Goal: Communication & Community: Answer question/provide support

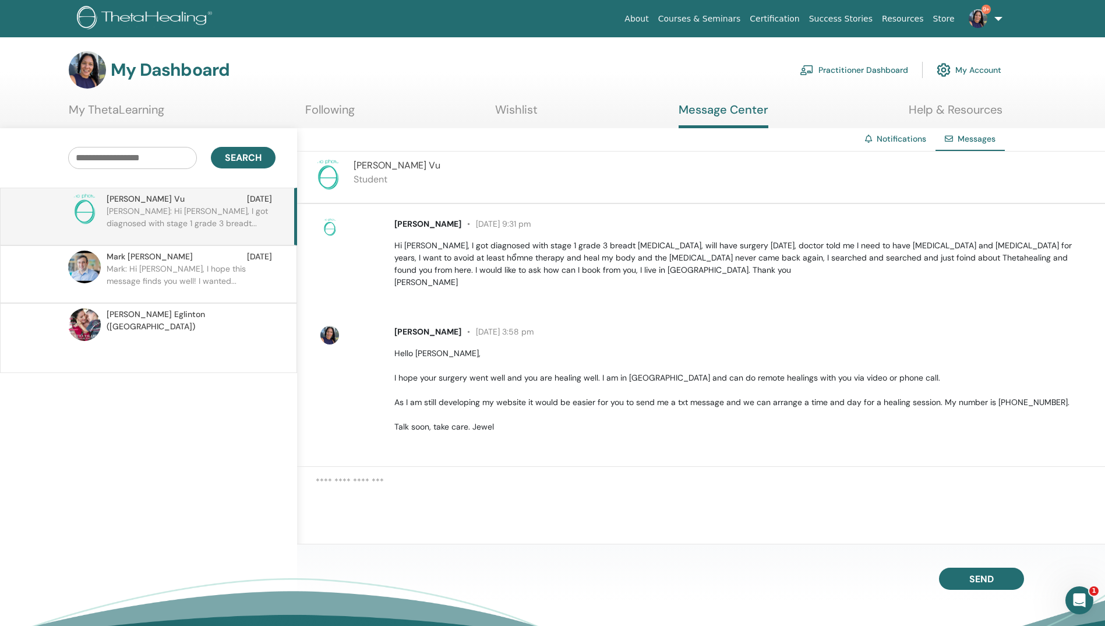
click at [151, 277] on p "Mark: Hi [PERSON_NAME], I hope this message finds you well! I wanted..." at bounding box center [191, 280] width 169 height 35
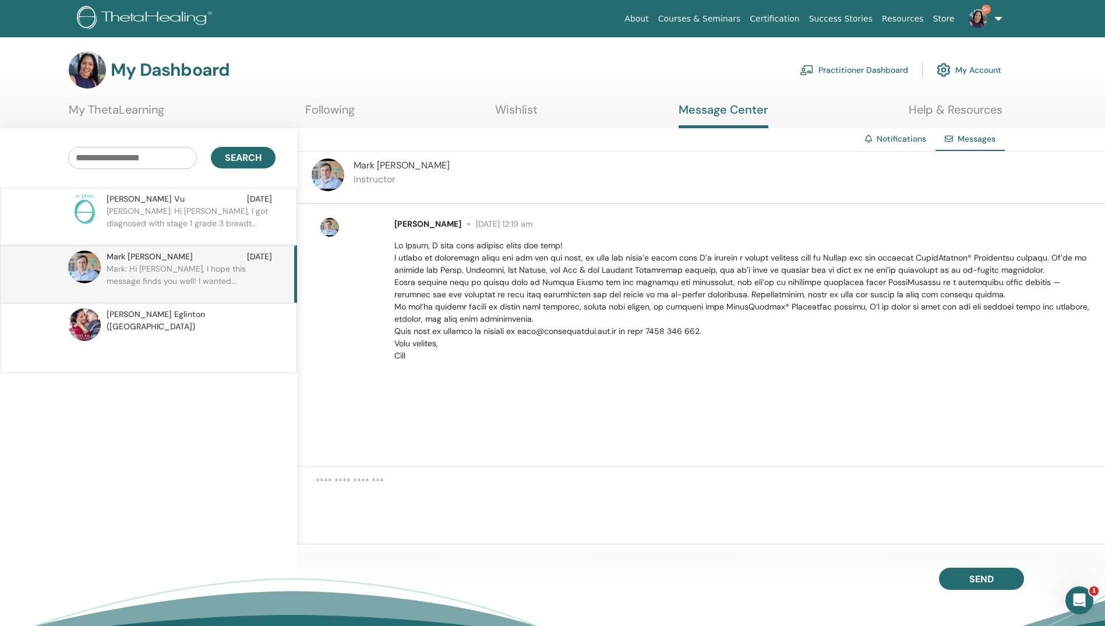
click at [174, 221] on p "[PERSON_NAME]: Hi [PERSON_NAME], I got diagnosed with stage 1 grade 3 breadt..." at bounding box center [191, 222] width 169 height 35
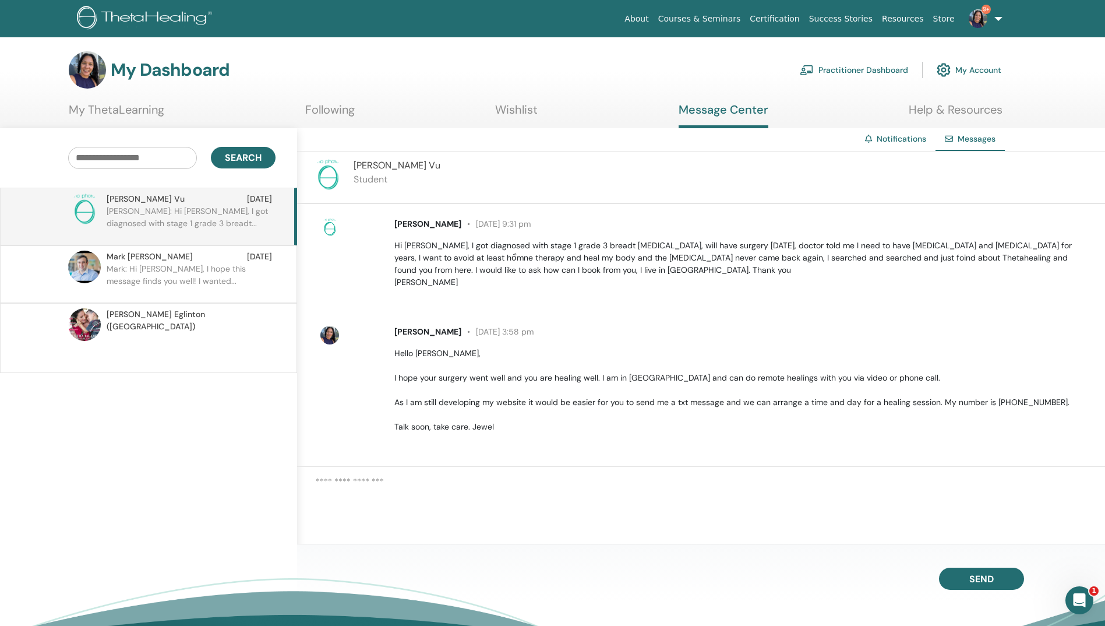
click at [179, 338] on p at bounding box center [191, 350] width 169 height 35
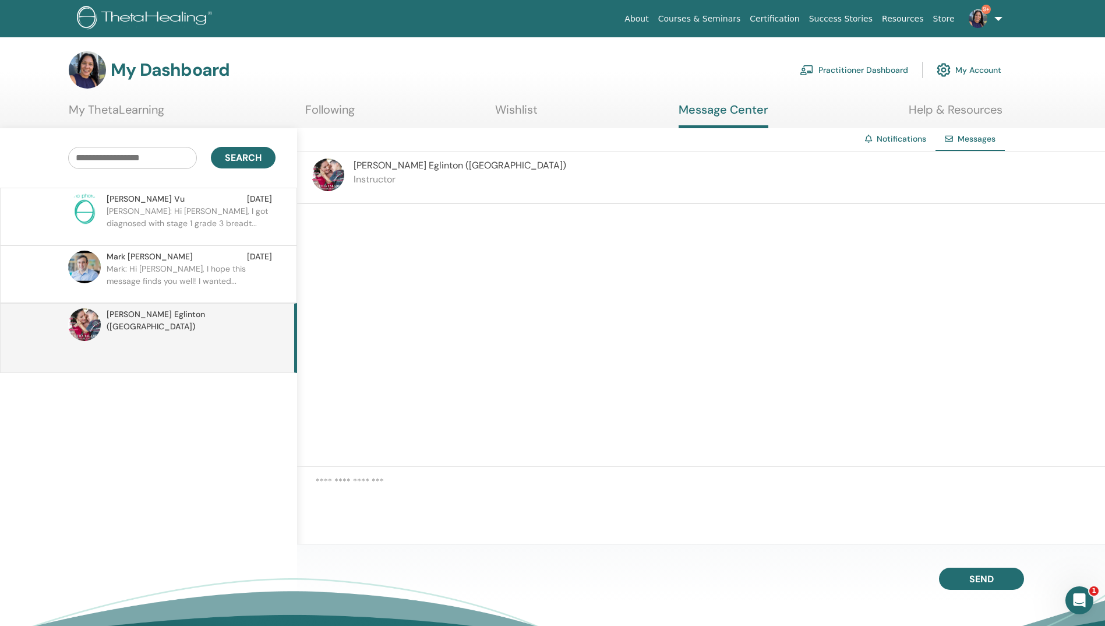
click at [142, 255] on span "[PERSON_NAME]" at bounding box center [150, 257] width 86 height 12
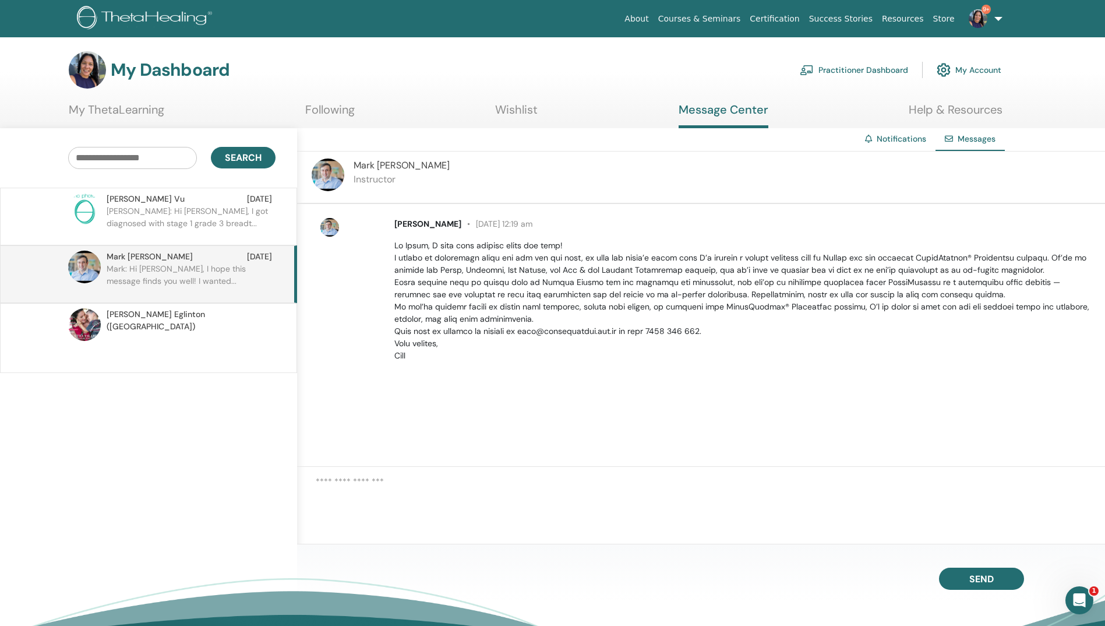
click at [143, 217] on p "[PERSON_NAME]: Hi [PERSON_NAME], I got diagnosed with stage 1 grade 3 breadt..." at bounding box center [191, 222] width 169 height 35
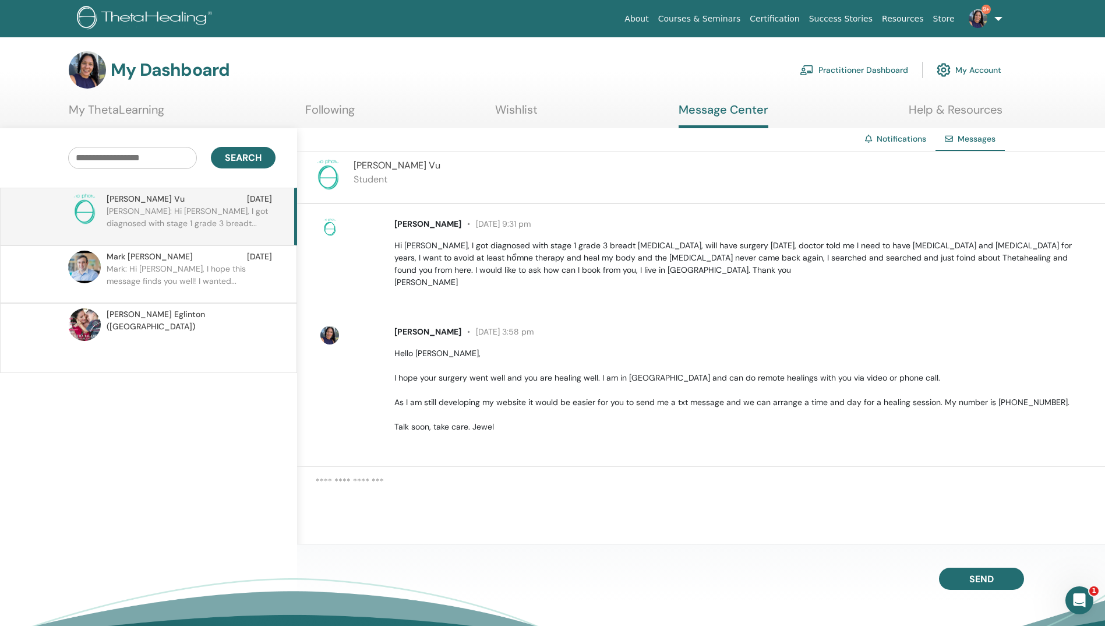
click at [984, 17] on img at bounding box center [978, 18] width 19 height 19
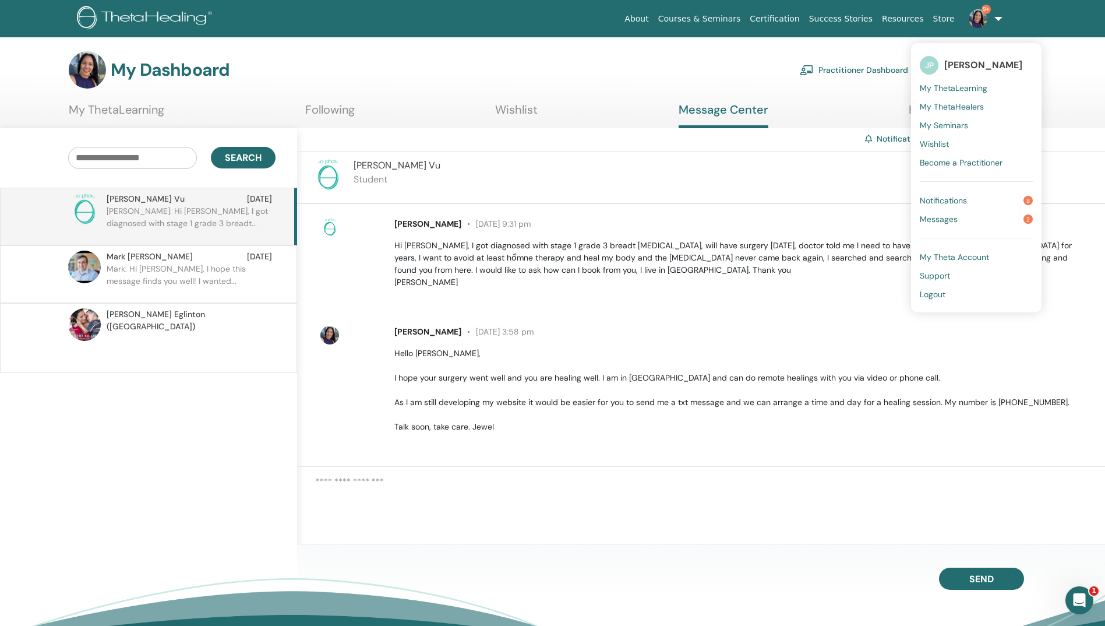
click at [993, 203] on link "Notifications 8" at bounding box center [976, 200] width 113 height 19
